Goal: Navigation & Orientation: Find specific page/section

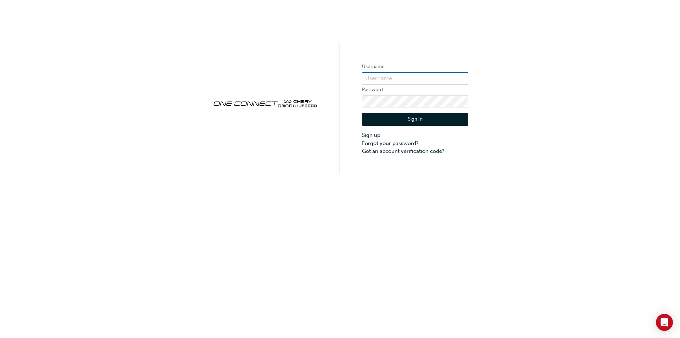
type input "CHAU2038"
click at [420, 123] on button "Sign In" at bounding box center [415, 119] width 106 height 13
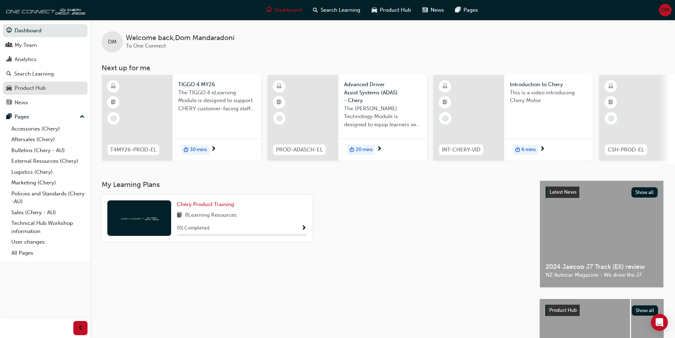
click at [56, 85] on div "Product Hub" at bounding box center [45, 88] width 78 height 9
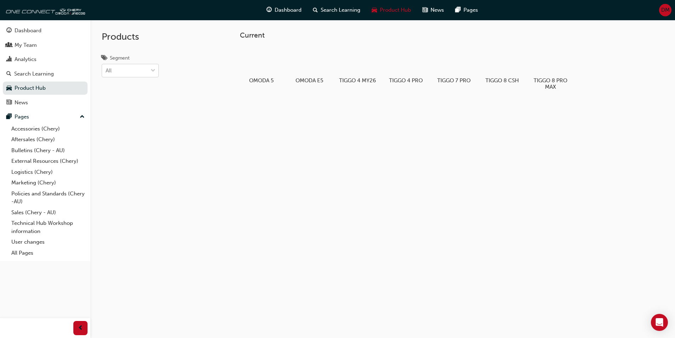
click at [147, 72] on div "All" at bounding box center [125, 70] width 46 height 12
click at [106, 72] on input "Segment All" at bounding box center [106, 70] width 1 height 6
click at [147, 75] on div "All" at bounding box center [125, 70] width 46 height 12
click at [106, 73] on input "Segment option EV focused, 1 of 4. 4 results available. Use Up and Down to choo…" at bounding box center [106, 70] width 1 height 6
click at [197, 103] on div "Products Segment 0 results available. Select is focused ,type to refine list, p…" at bounding box center [148, 189] width 117 height 338
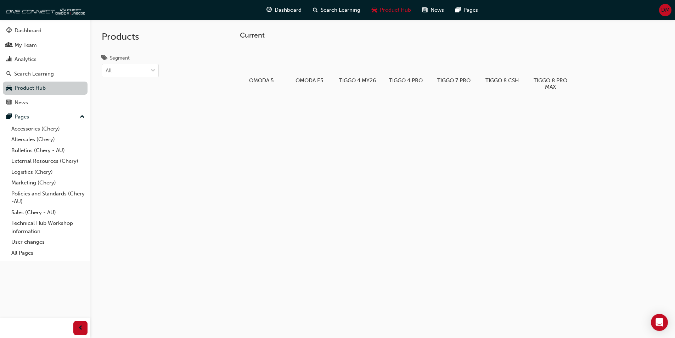
click at [62, 91] on link "Product Hub" at bounding box center [45, 87] width 85 height 13
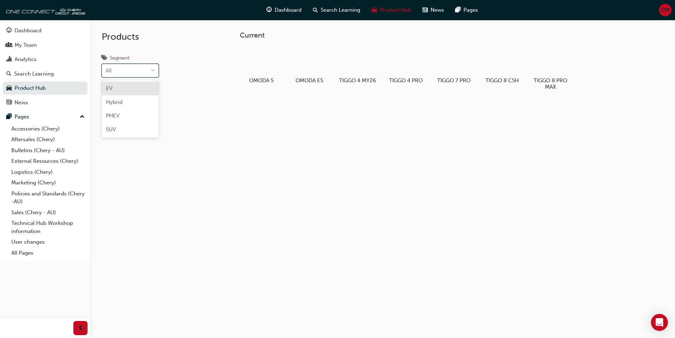
click at [141, 74] on div "All" at bounding box center [125, 70] width 46 height 12
click at [106, 73] on input "Segment option EV focused, 1 of 4. 4 results available. Use Up and Down to choo…" at bounding box center [106, 70] width 1 height 6
click at [141, 74] on div "All" at bounding box center [125, 70] width 46 height 12
click at [106, 73] on input "Segment option EV focused, 1 of 4. 4 results available. Use Up and Down to choo…" at bounding box center [106, 70] width 1 height 6
click at [141, 74] on div "All" at bounding box center [125, 70] width 46 height 12
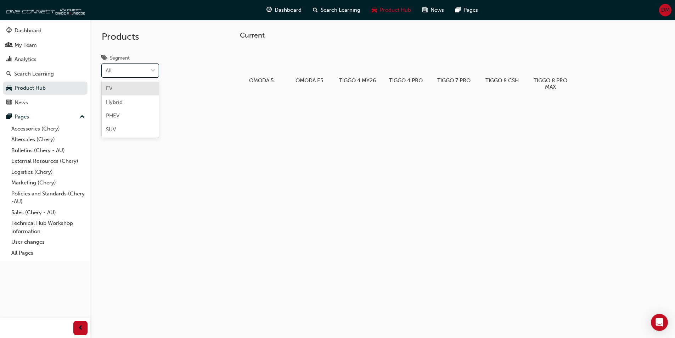
click at [106, 73] on input "Segment option EV focused, 1 of 4. 4 results available. Use Up and Down to choo…" at bounding box center [106, 70] width 1 height 6
click at [129, 130] on div "SUV" at bounding box center [130, 130] width 57 height 14
click at [154, 72] on span "down-icon" at bounding box center [153, 70] width 5 height 9
click at [106, 72] on input "Segment option SUV, selected. 0 results available. Select is focused ,type to r…" at bounding box center [106, 70] width 1 height 6
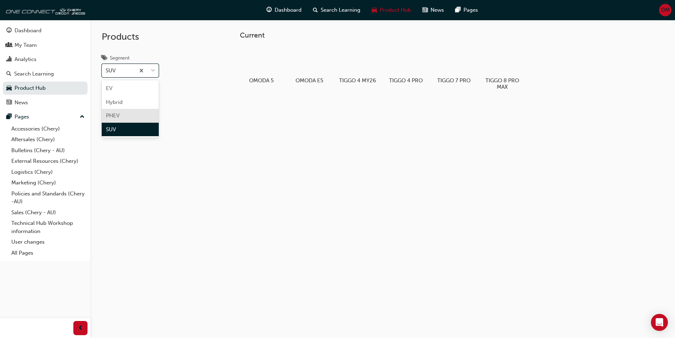
click at [139, 111] on div "PHEV" at bounding box center [130, 116] width 57 height 14
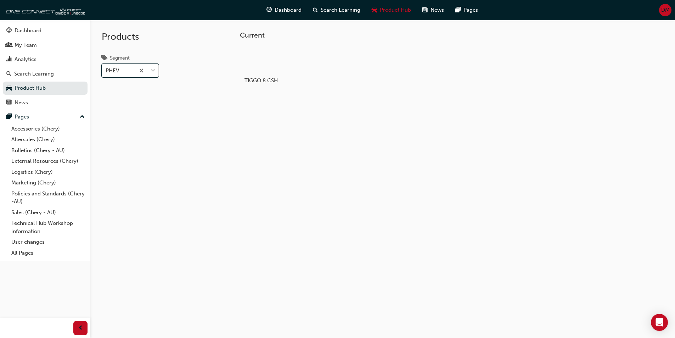
click at [155, 69] on span "down-icon" at bounding box center [153, 70] width 5 height 9
click at [106, 69] on input "Segment option PHEV, selected. 0 results available. Select is focused ,type to …" at bounding box center [106, 70] width 1 height 6
click at [131, 101] on div "Hybrid" at bounding box center [130, 102] width 57 height 14
click at [154, 70] on span "down-icon" at bounding box center [153, 70] width 5 height 9
click at [106, 70] on input "Segment option Hybrid, selected. 0 results available. Select is focused ,type t…" at bounding box center [106, 70] width 1 height 6
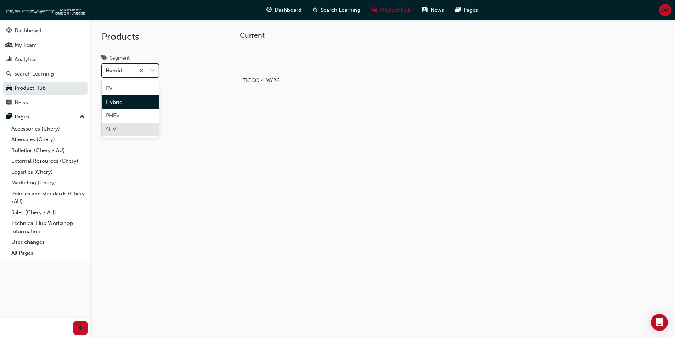
click at [129, 131] on div "SUV" at bounding box center [130, 130] width 57 height 14
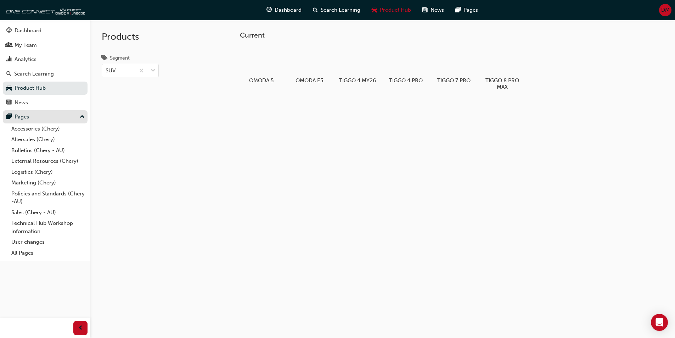
click at [33, 115] on div "Pages" at bounding box center [45, 116] width 78 height 9
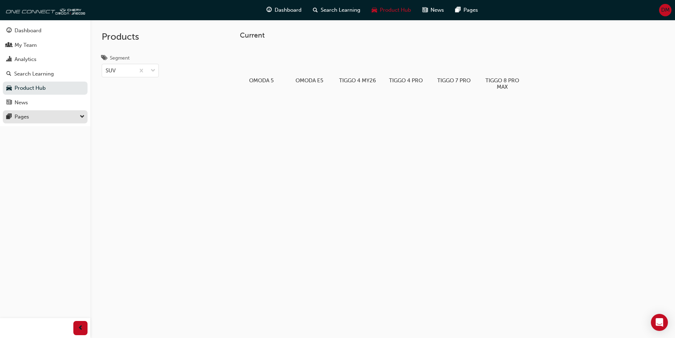
click at [33, 115] on div "Pages" at bounding box center [45, 116] width 78 height 9
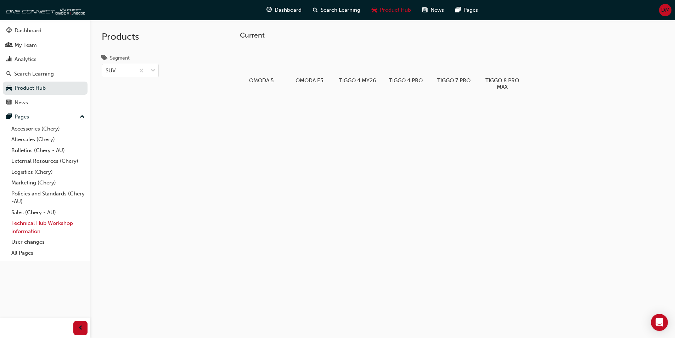
click at [55, 223] on link "Technical Hub Workshop information" at bounding box center [47, 226] width 79 height 19
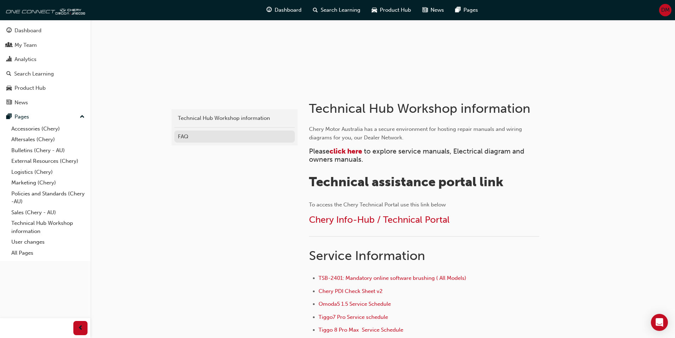
scroll to position [71, 0]
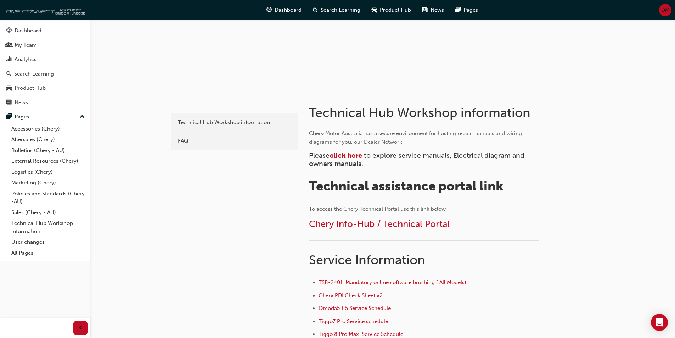
click at [69, 14] on img at bounding box center [44, 10] width 81 height 14
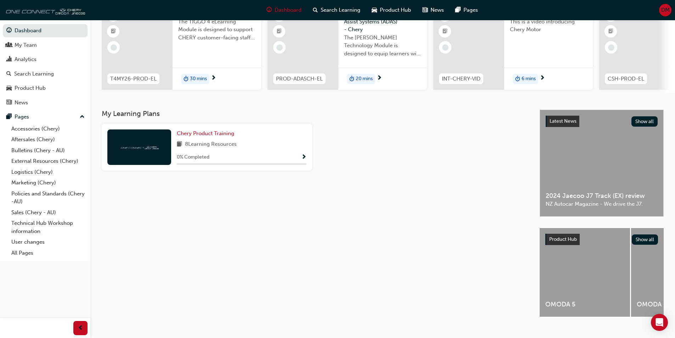
scroll to position [86, 0]
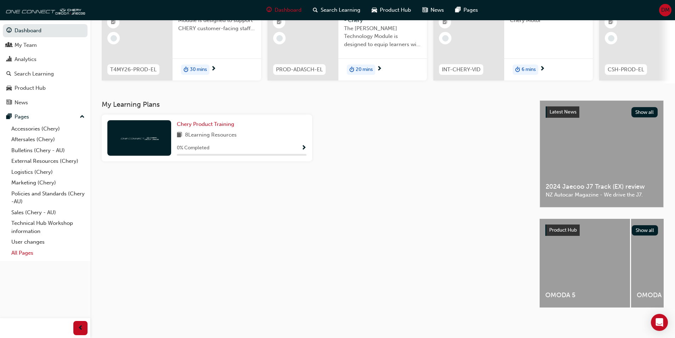
click at [15, 250] on link "All Pages" at bounding box center [47, 252] width 79 height 11
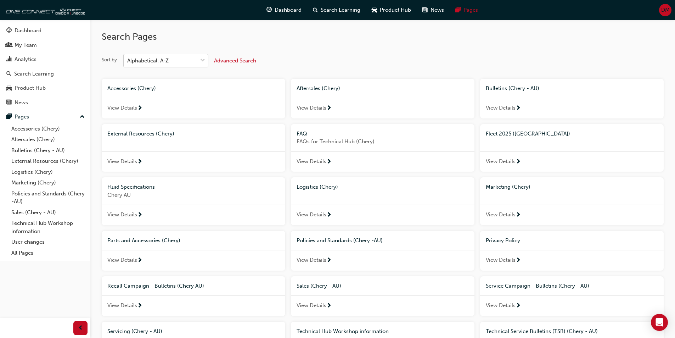
click at [203, 61] on span "down-icon" at bounding box center [202, 60] width 5 height 9
click at [128, 61] on input "Sort by Alphabetical: A-Z" at bounding box center [127, 60] width 1 height 6
click at [203, 61] on span "down-icon" at bounding box center [202, 60] width 5 height 9
click at [128, 61] on input "Sort by 0 results available. Select is focused ,type to refine list, press Down…" at bounding box center [127, 60] width 1 height 6
click at [34, 93] on link "Product Hub" at bounding box center [45, 87] width 85 height 13
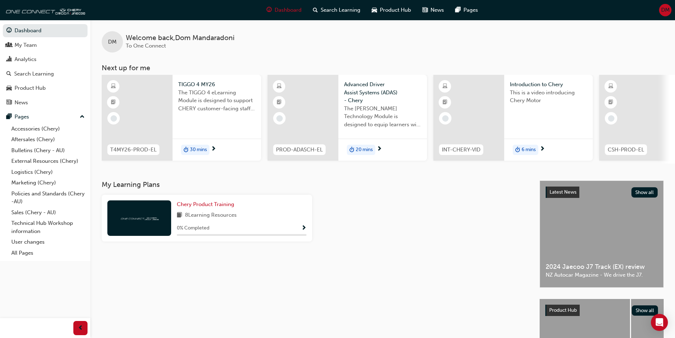
click at [666, 5] on div "DM" at bounding box center [665, 10] width 12 height 12
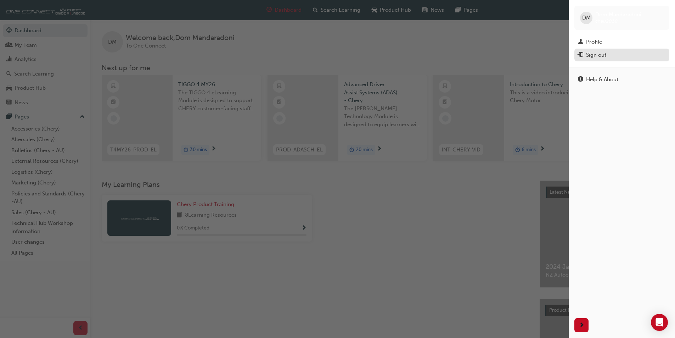
click at [609, 53] on div "Sign out" at bounding box center [622, 55] width 88 height 9
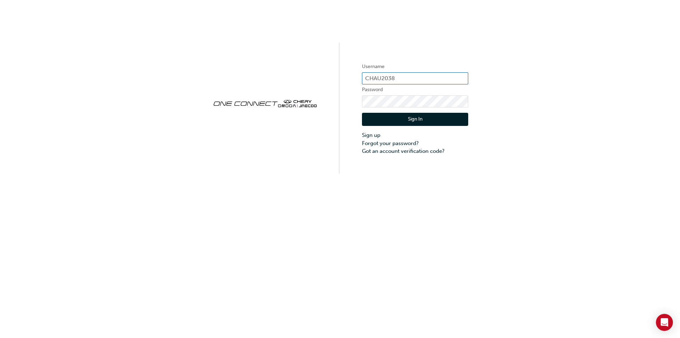
click at [403, 76] on input "CHAU2038" at bounding box center [415, 78] width 106 height 12
type input "C"
type input "J36311W1"
click at [533, 108] on div "Username J36311W1 Password Sign In Sign up Forgot your password? Got an account…" at bounding box center [340, 87] width 680 height 174
click at [439, 117] on button "Sign In" at bounding box center [415, 119] width 106 height 13
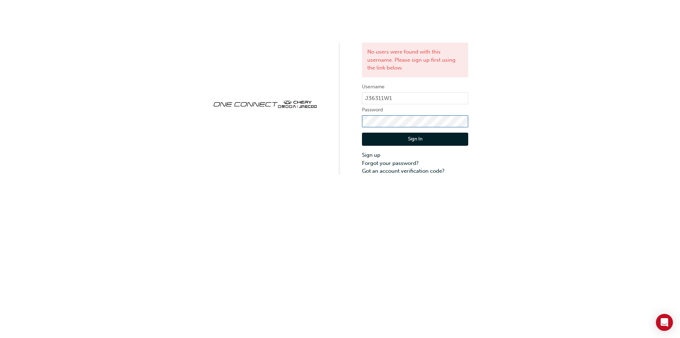
click button "Sign In" at bounding box center [415, 138] width 106 height 13
click at [411, 96] on input "J36311W1" at bounding box center [415, 98] width 106 height 12
type input "CHAU2038"
click at [574, 118] on div "No users were found with this username. Please sign up first using the link bel…" at bounding box center [340, 87] width 680 height 175
